Goal: Information Seeking & Learning: Learn about a topic

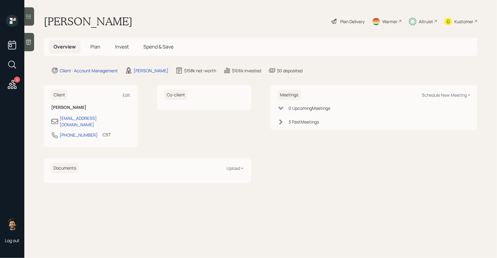
click at [116, 47] on span "Invest" at bounding box center [122, 46] width 14 height 7
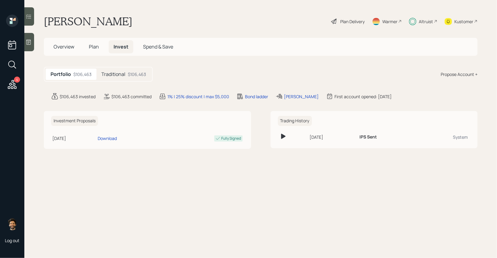
click at [113, 69] on div "Traditional $106,463" at bounding box center [123, 73] width 54 height 11
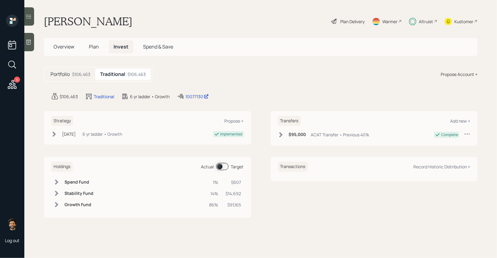
click at [100, 47] on h5 "Plan" at bounding box center [94, 46] width 20 height 13
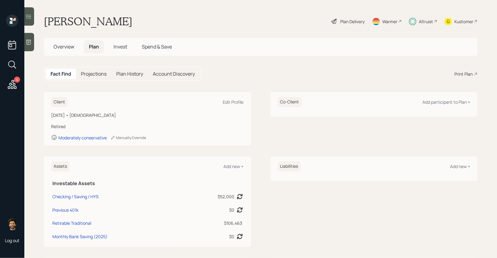
click at [117, 52] on h5 "Invest" at bounding box center [120, 46] width 23 height 13
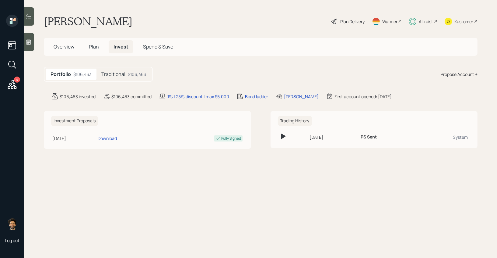
click at [94, 49] on span "Plan" at bounding box center [94, 46] width 10 height 7
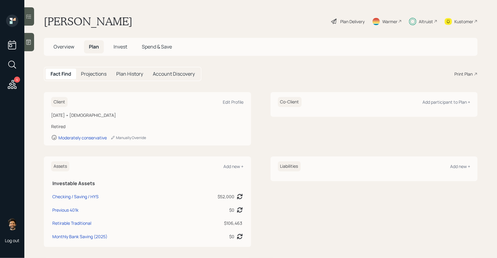
click at [122, 45] on span "Invest" at bounding box center [121, 46] width 14 height 7
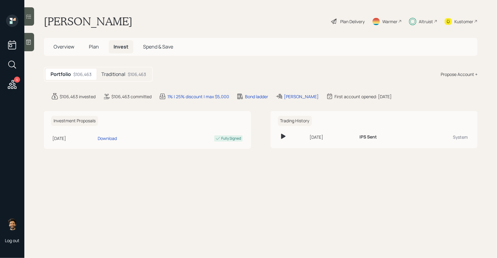
click at [124, 74] on h5 "Traditional" at bounding box center [113, 74] width 24 height 6
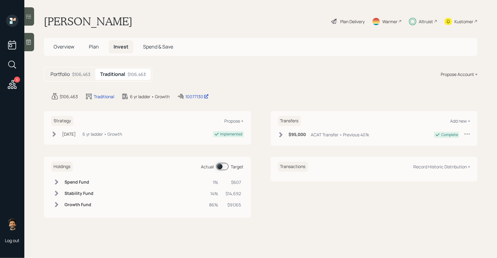
click at [221, 165] on span at bounding box center [222, 166] width 12 height 7
